Goal: Task Accomplishment & Management: Manage account settings

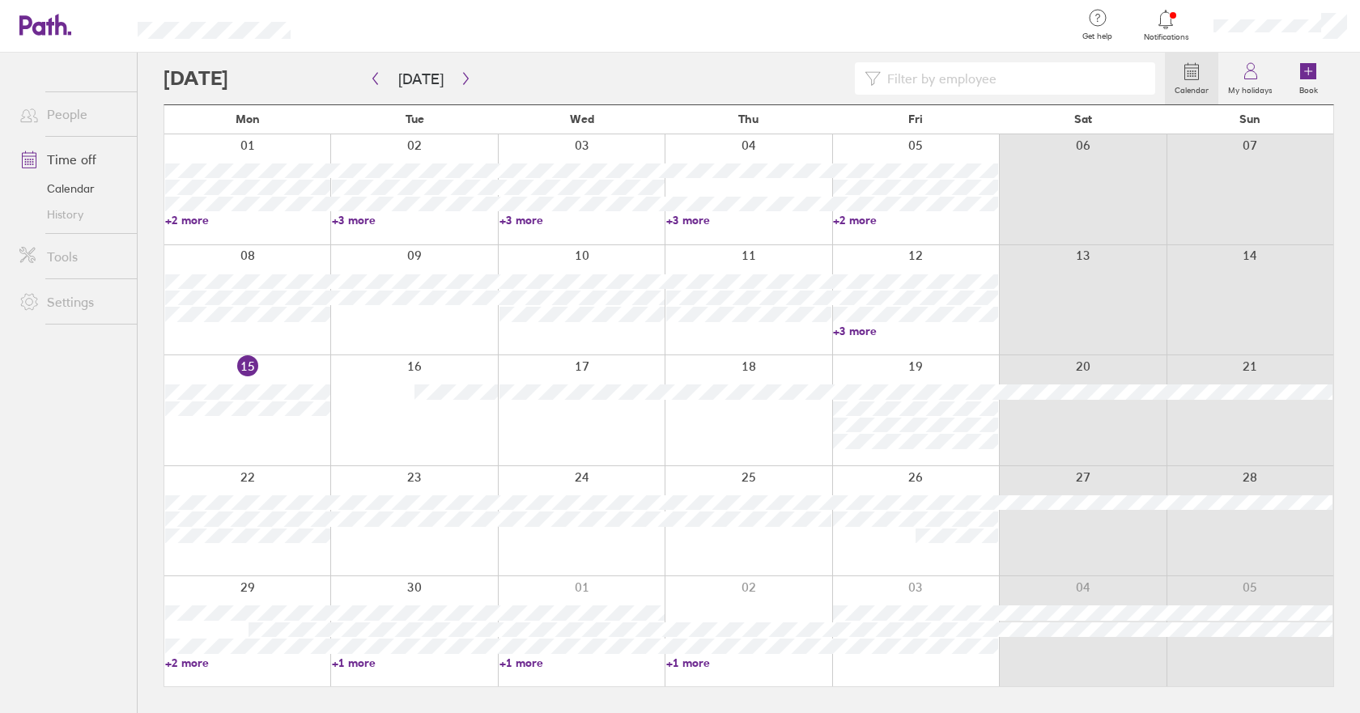
click at [1170, 28] on icon at bounding box center [1165, 19] width 19 height 19
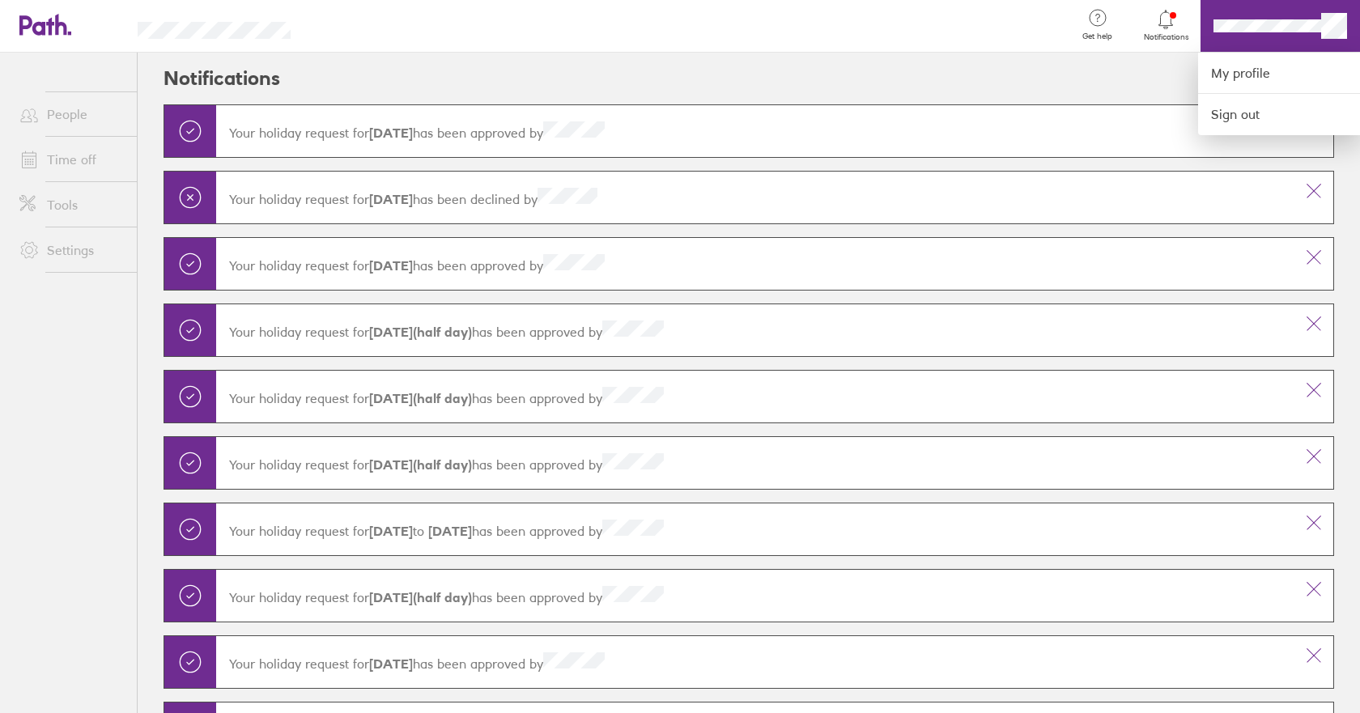
click at [1298, 28] on div at bounding box center [680, 356] width 1360 height 713
click at [1305, 22] on div at bounding box center [680, 356] width 1360 height 713
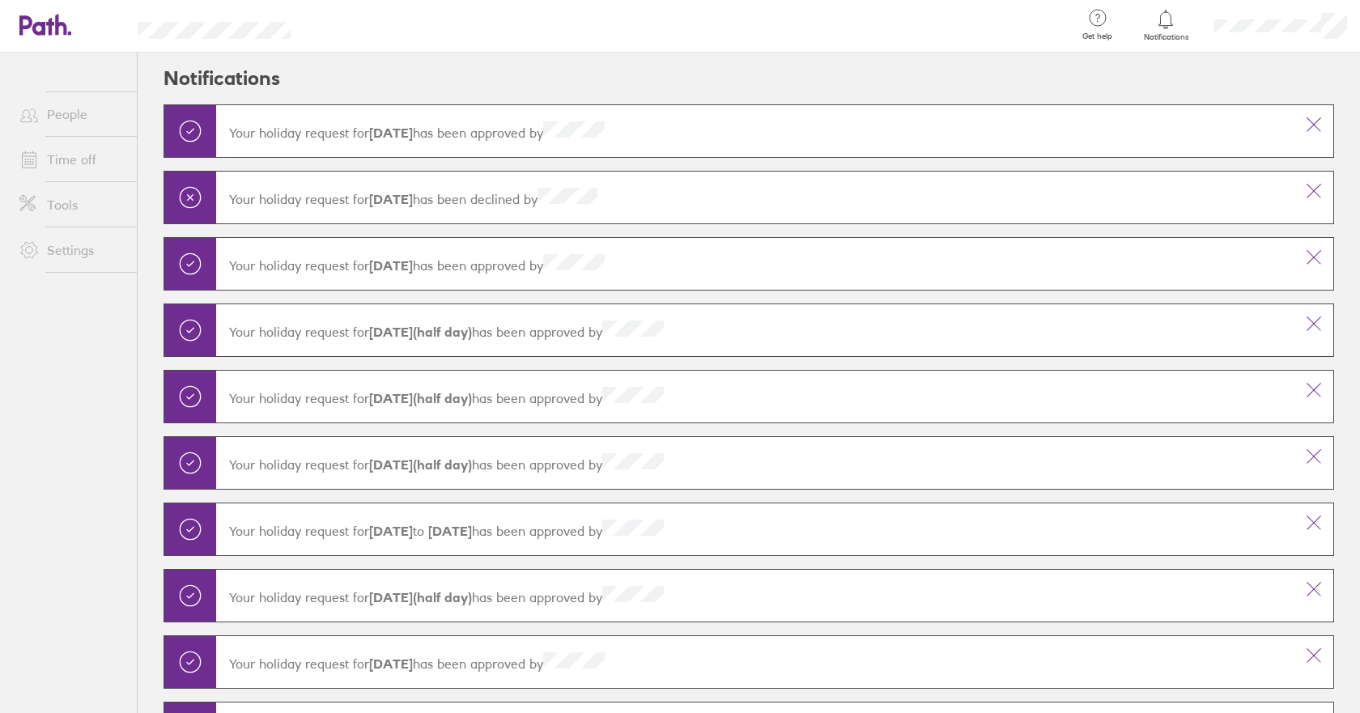
click at [850, 37] on div at bounding box center [689, 26] width 746 height 53
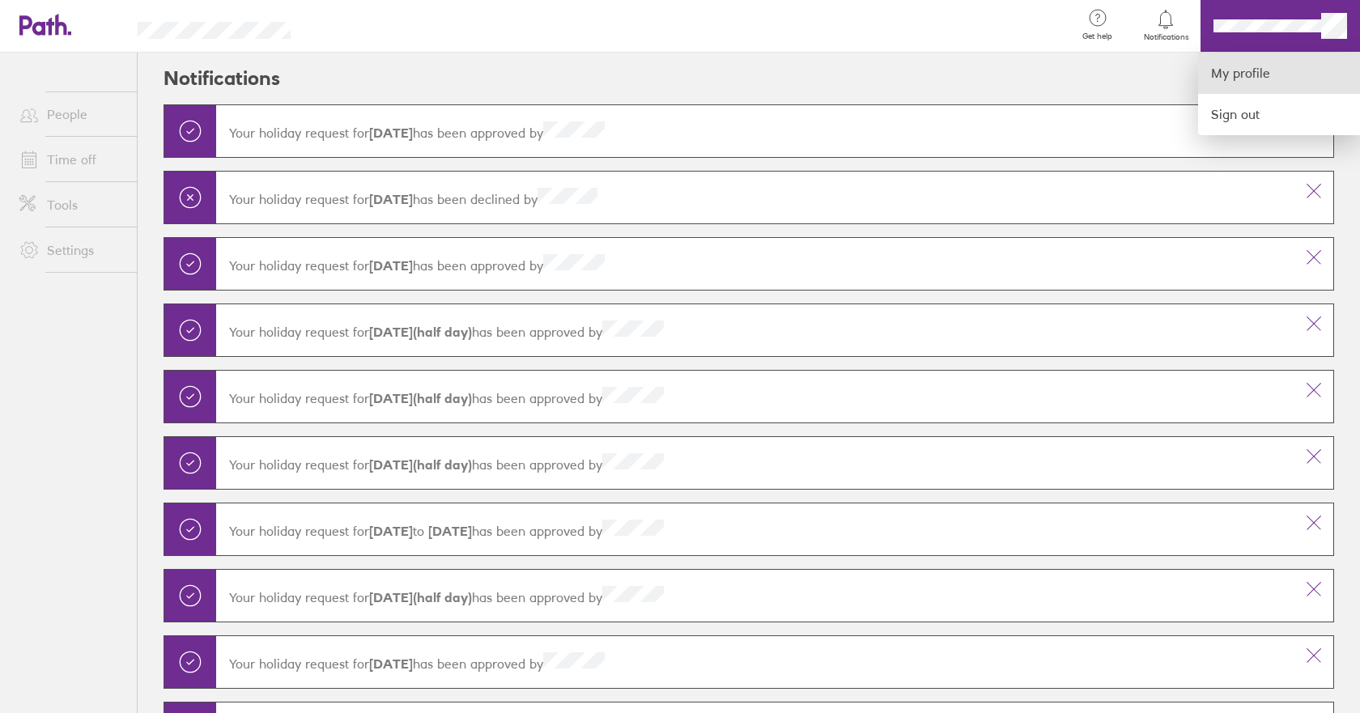
click at [1255, 71] on link "My profile" at bounding box center [1279, 73] width 162 height 41
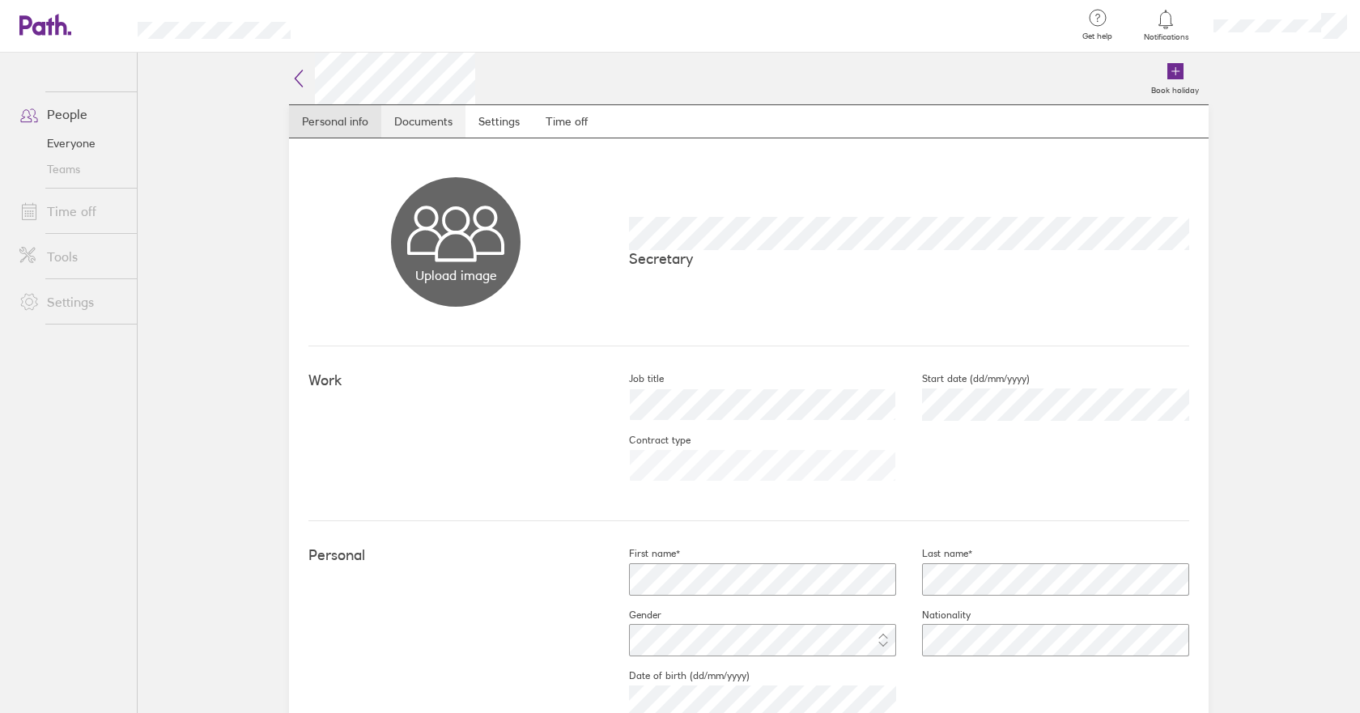
click at [412, 113] on link "Documents" at bounding box center [423, 121] width 84 height 32
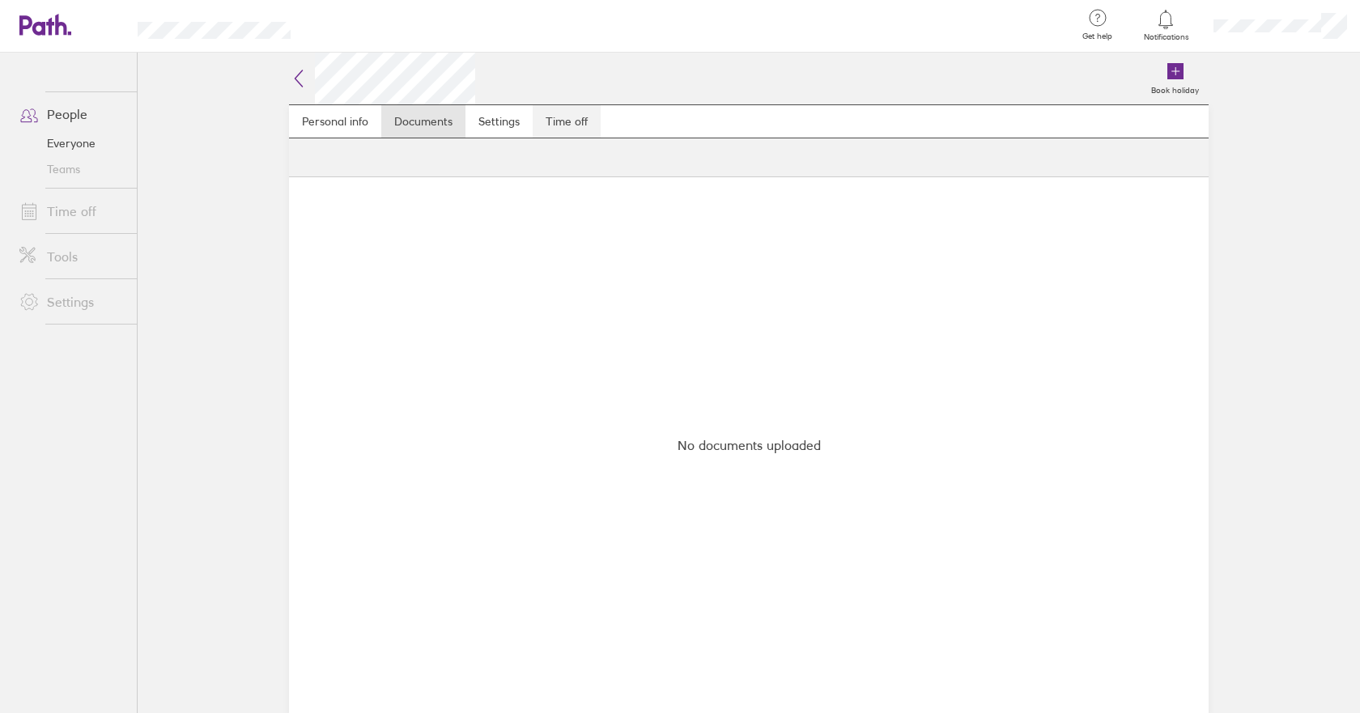
click at [567, 119] on link "Time off" at bounding box center [567, 121] width 68 height 32
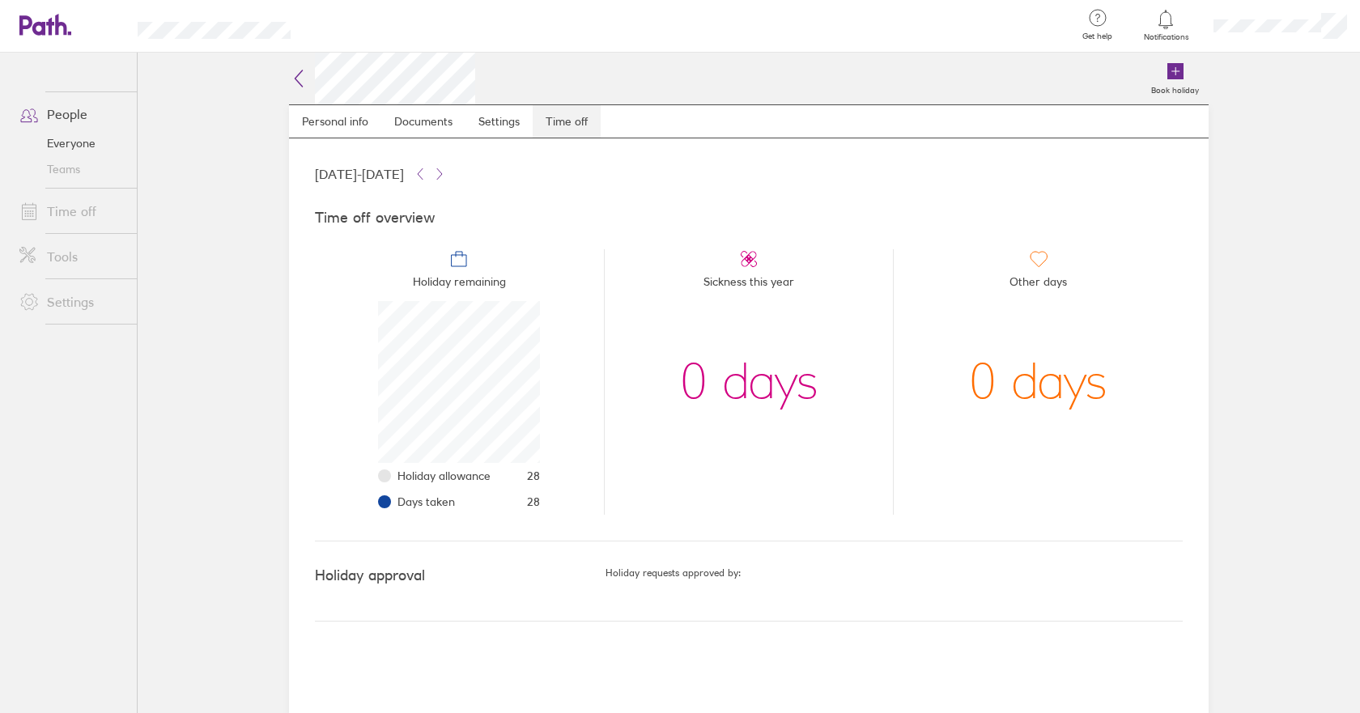
scroll to position [162, 162]
